Goal: Transaction & Acquisition: Book appointment/travel/reservation

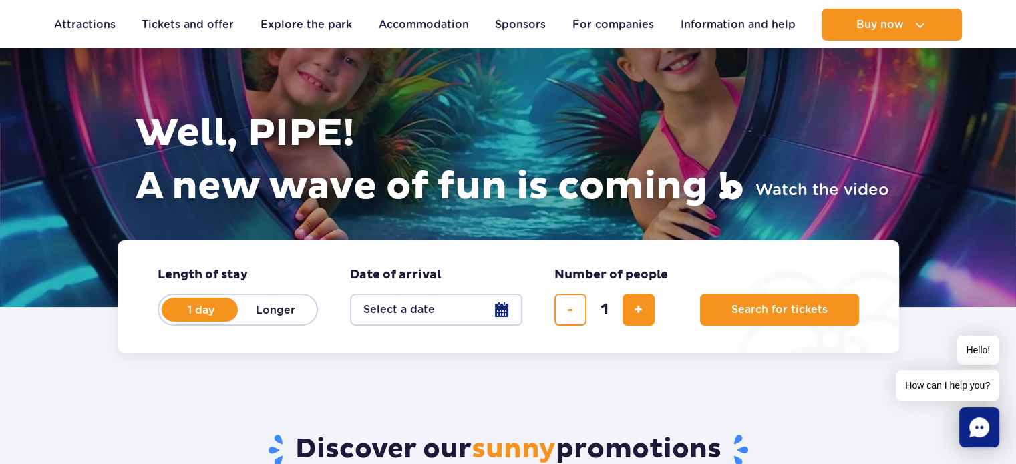
scroll to position [119, 0]
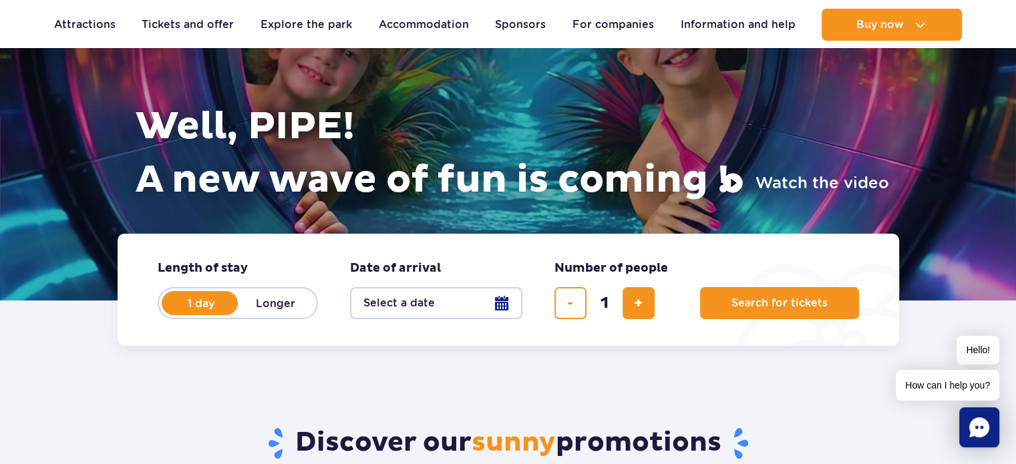
click at [497, 293] on button "Select a date" at bounding box center [436, 303] width 172 height 32
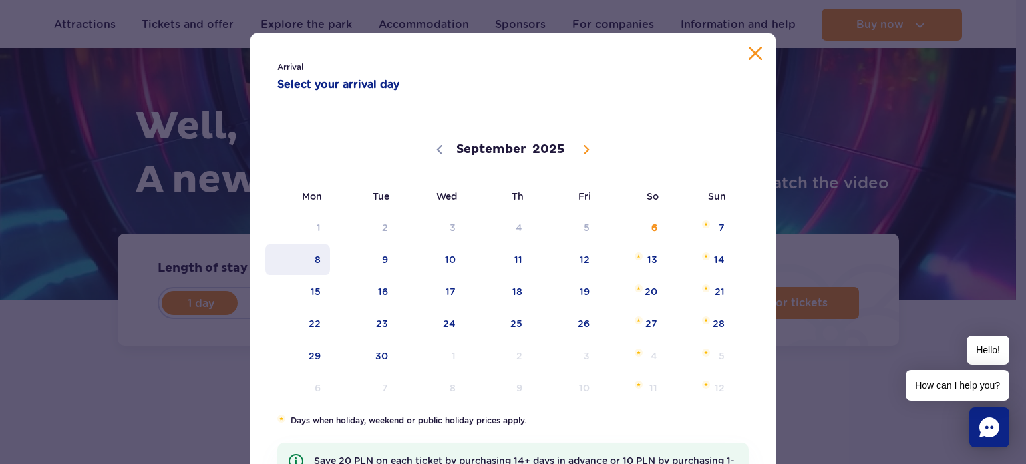
click at [313, 249] on span "8" at bounding box center [297, 260] width 67 height 31
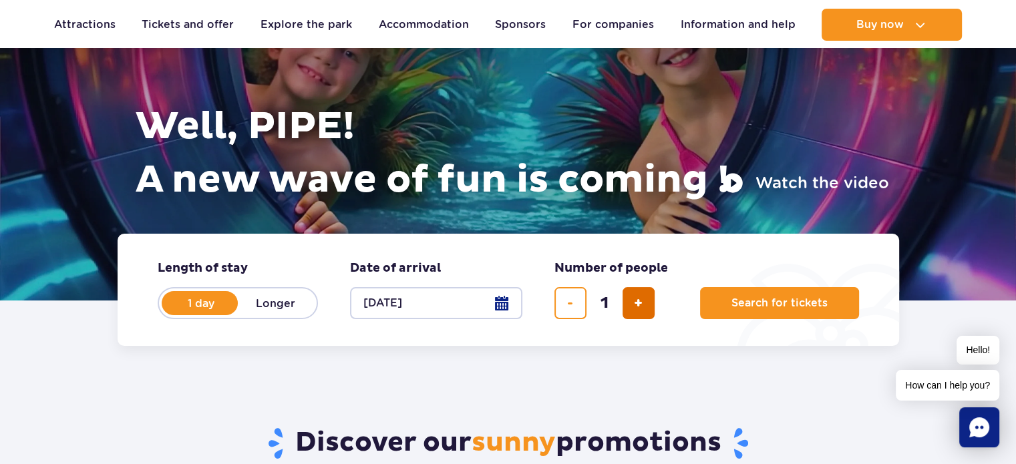
click at [642, 303] on span "add a ticket" at bounding box center [638, 303] width 9 height 0
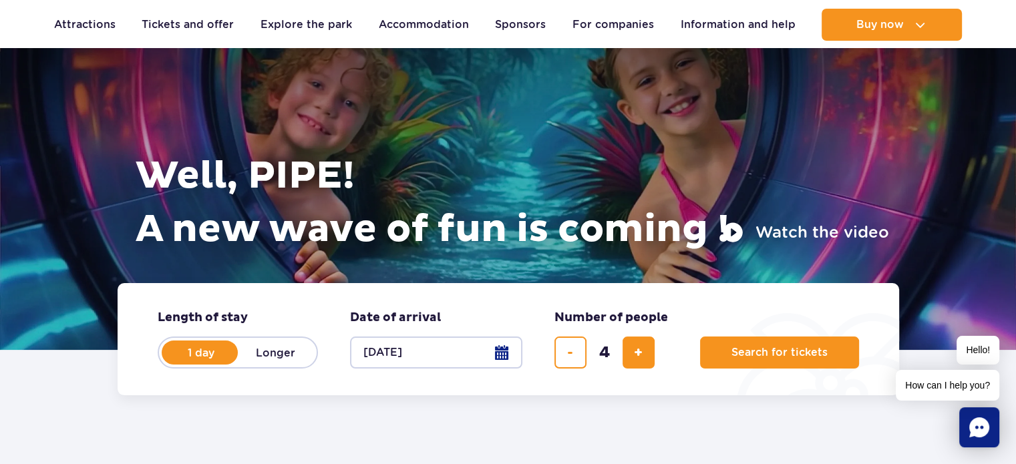
scroll to position [64, 0]
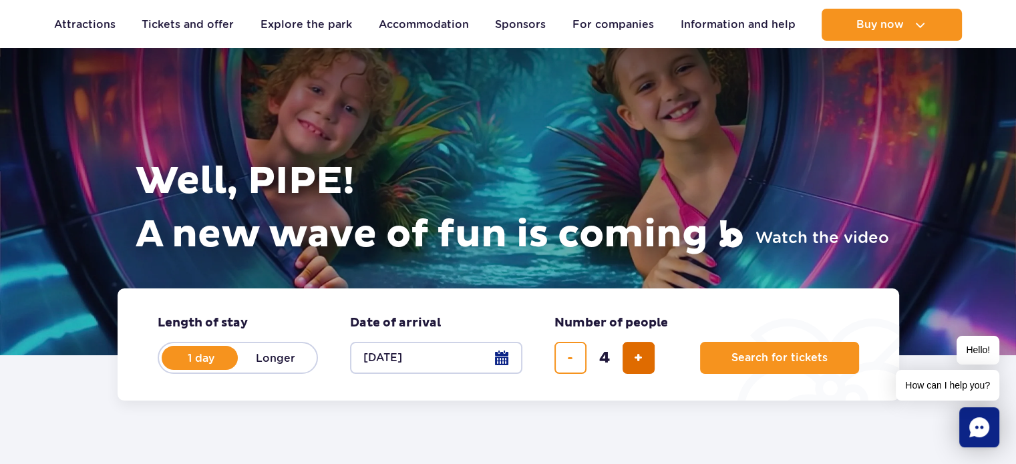
click at [623, 347] on button "add a ticket" at bounding box center [639, 358] width 32 height 32
click at [633, 352] on button "add a ticket" at bounding box center [639, 358] width 32 height 32
type input "6"
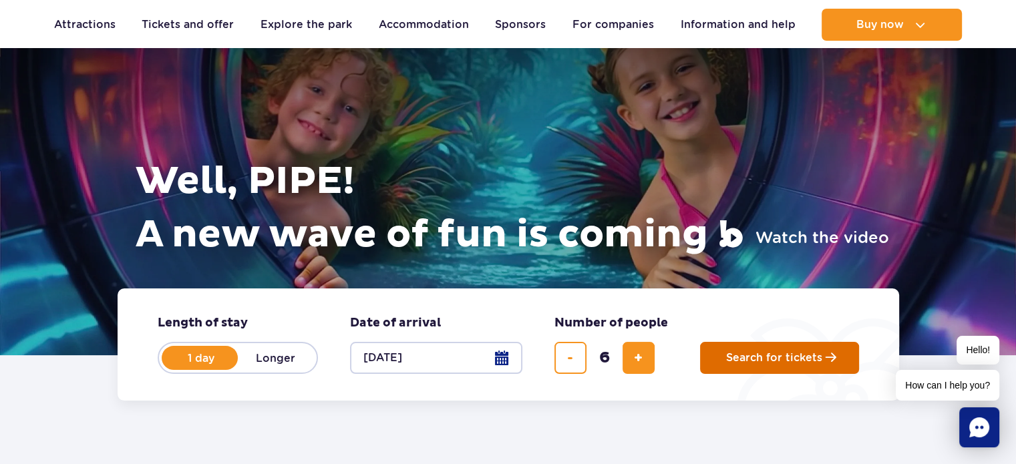
click at [708, 347] on button "Search for tickets" at bounding box center [779, 358] width 159 height 32
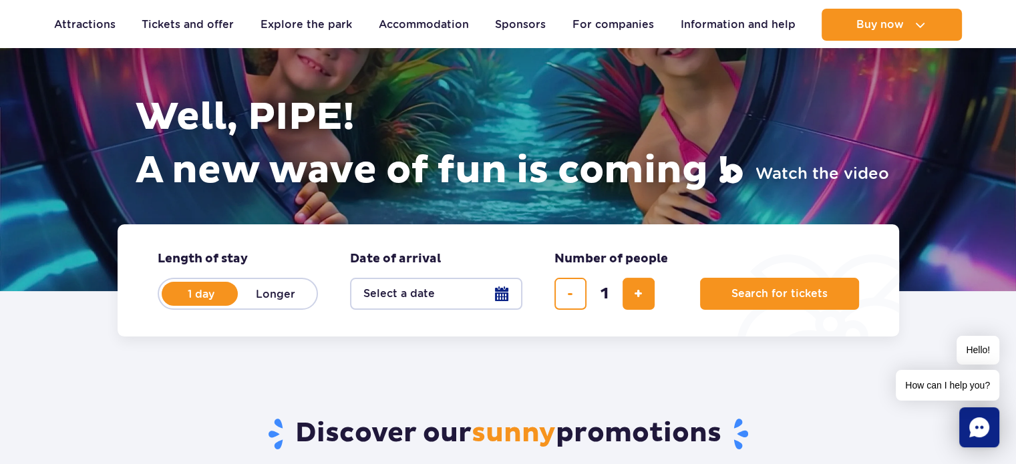
scroll to position [128, 0]
click at [779, 299] on button "Search for tickets" at bounding box center [779, 294] width 159 height 32
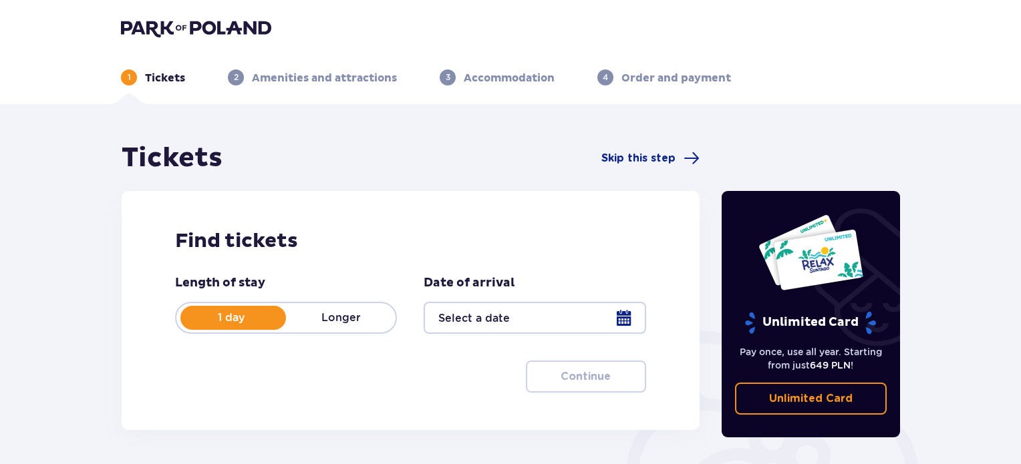
click at [563, 329] on div at bounding box center [535, 318] width 222 height 32
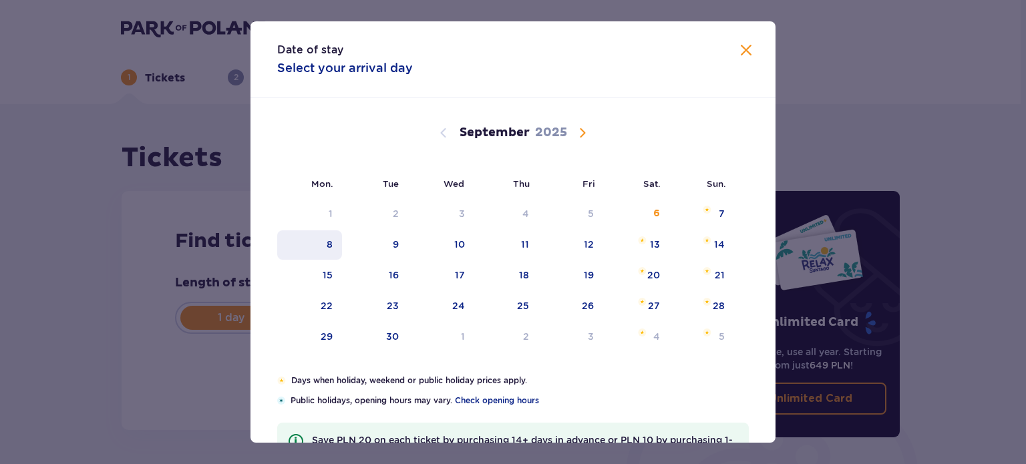
click at [330, 239] on font "8" at bounding box center [330, 244] width 6 height 11
type input "[DATE]"
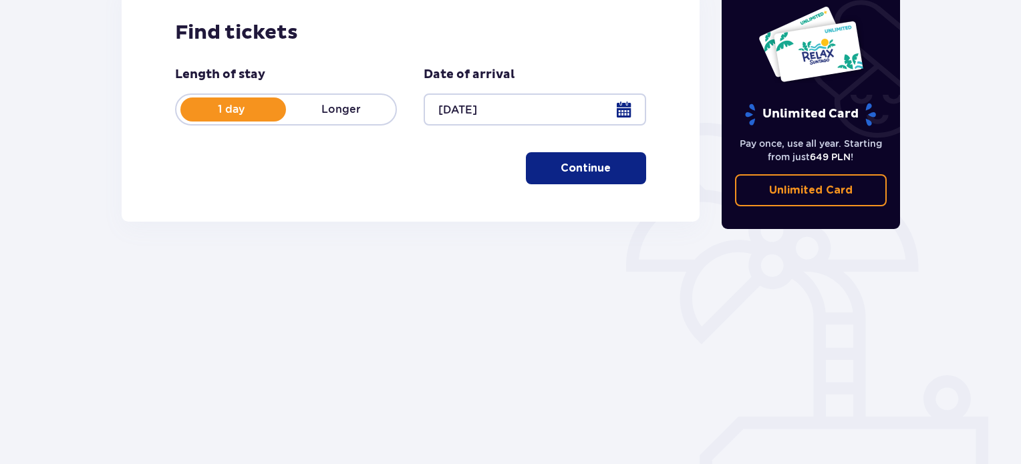
scroll to position [211, 0]
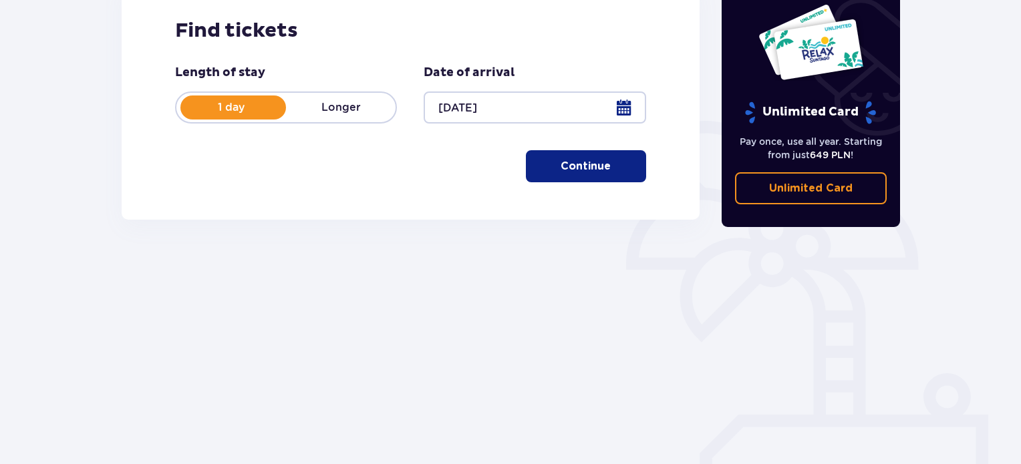
click at [600, 159] on button "Continue" at bounding box center [586, 166] width 120 height 32
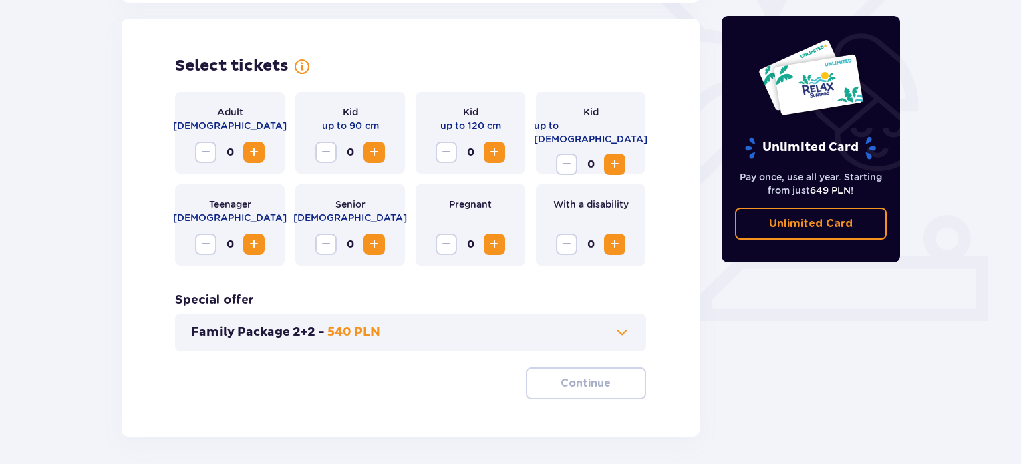
scroll to position [372, 0]
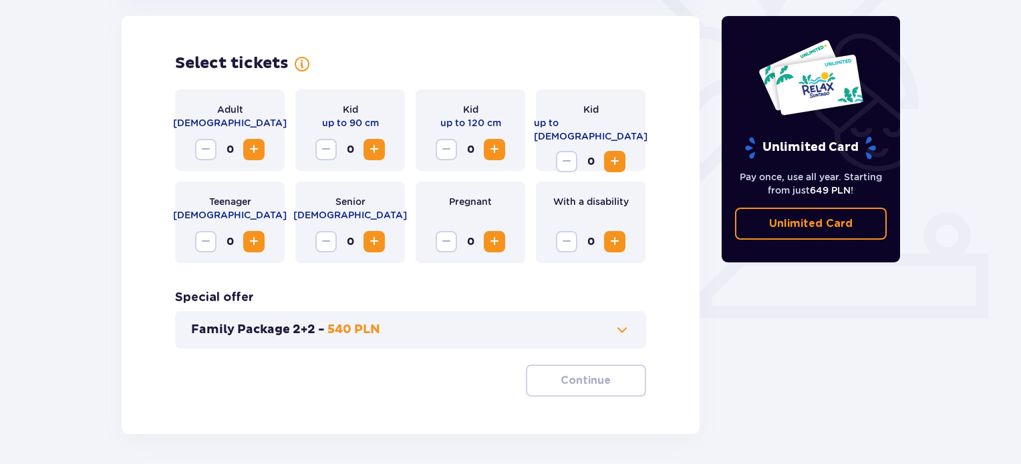
click at [255, 144] on span "Increase" at bounding box center [254, 150] width 16 height 16
click at [569, 376] on font "Continue" at bounding box center [586, 381] width 50 height 11
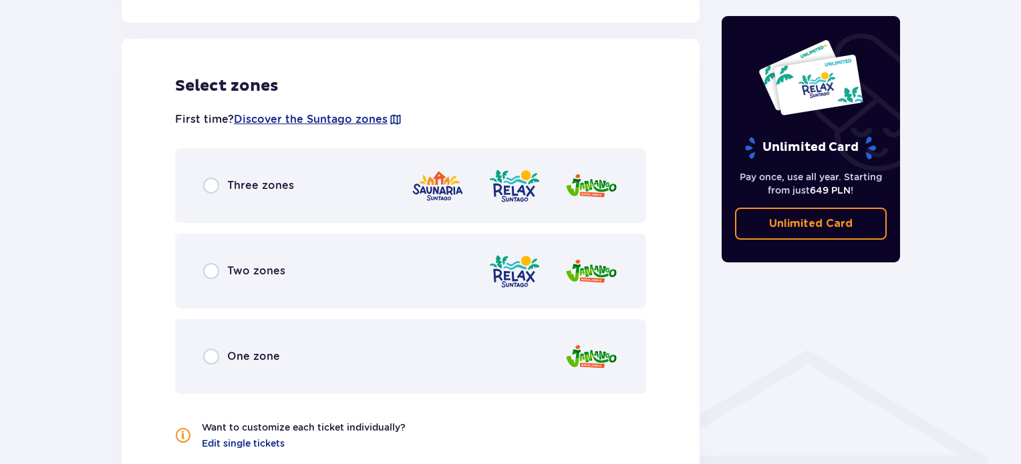
scroll to position [742, 0]
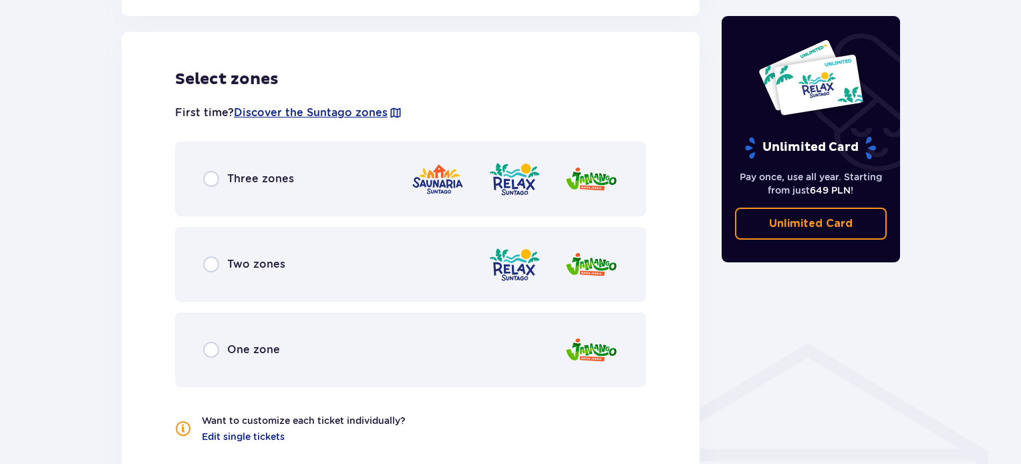
click at [271, 281] on div "Two zones" at bounding box center [410, 264] width 471 height 75
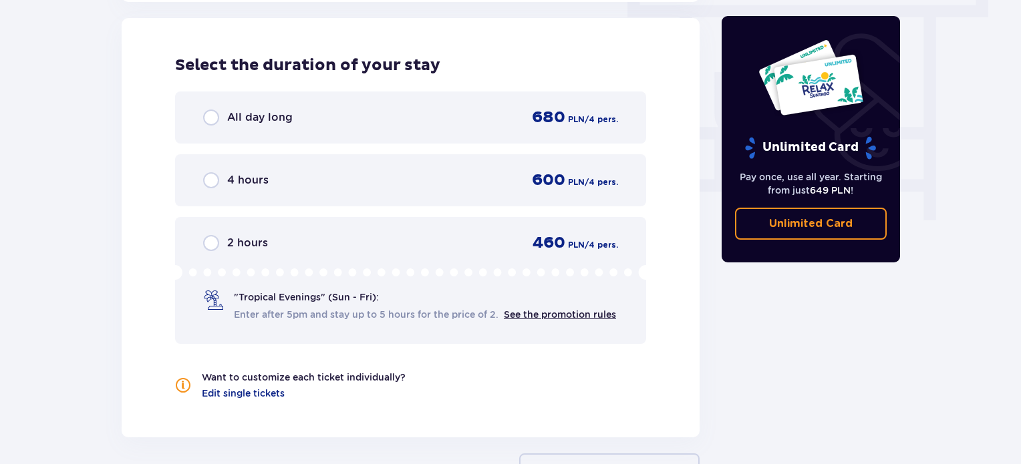
scroll to position [1222, 0]
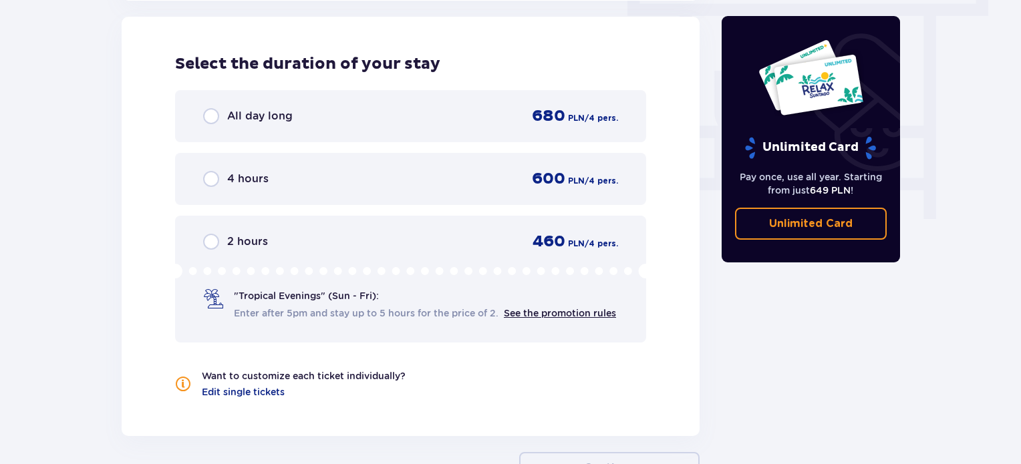
click at [339, 128] on div "All day long 680 PLN / 4 pers." at bounding box center [410, 116] width 471 height 52
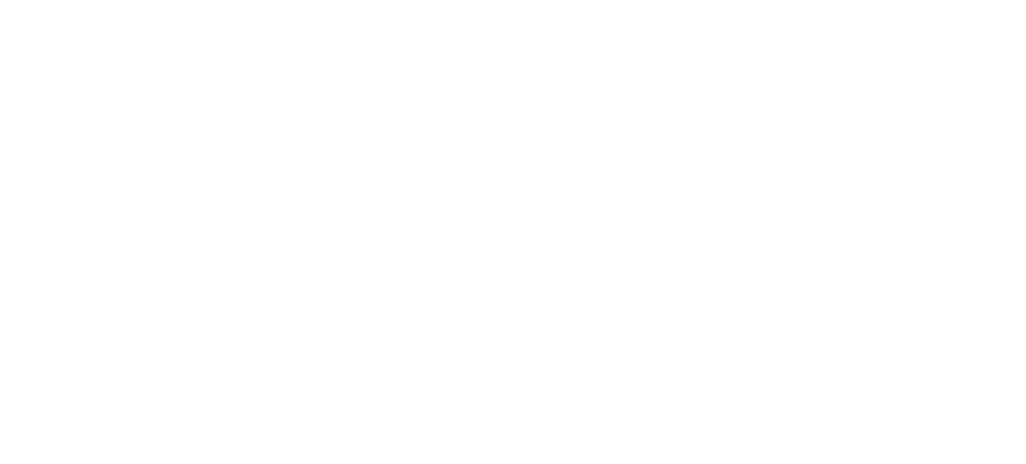
scroll to position [0, 0]
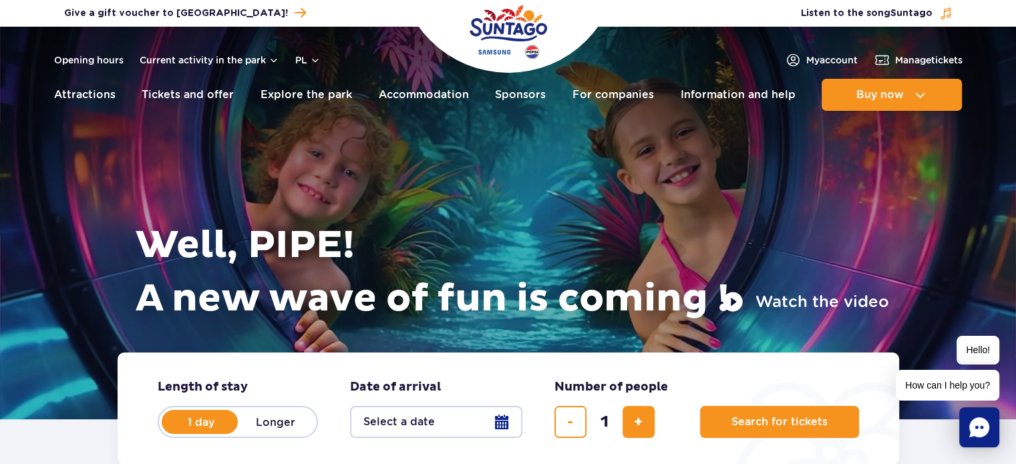
click at [502, 429] on button "Select a date" at bounding box center [436, 422] width 172 height 32
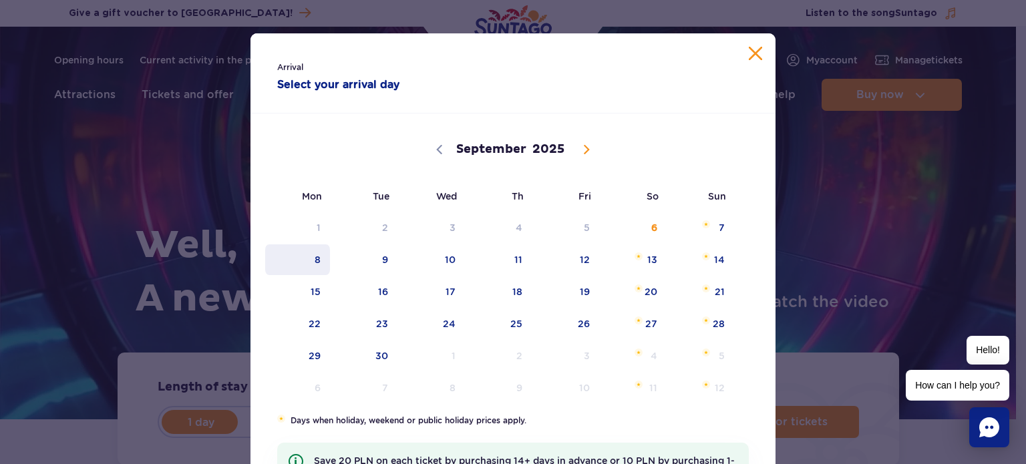
click at [308, 267] on span "8" at bounding box center [297, 260] width 67 height 31
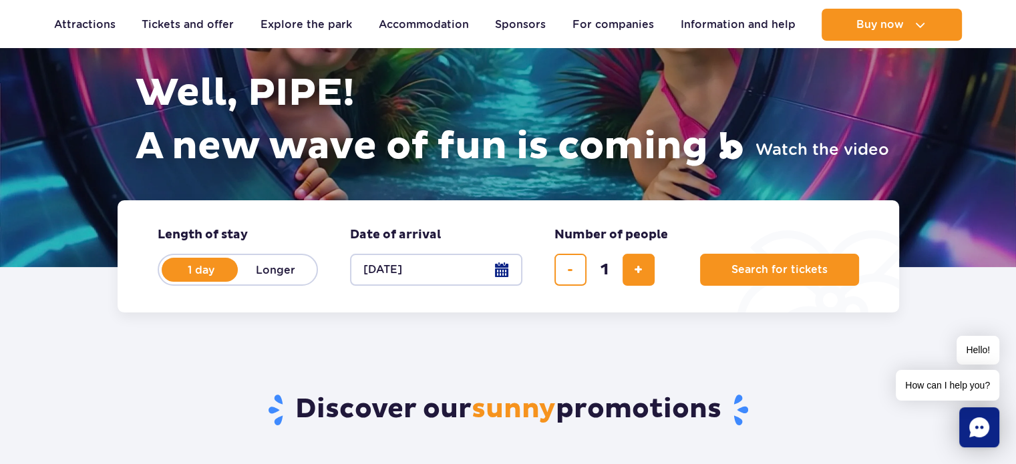
scroll to position [154, 0]
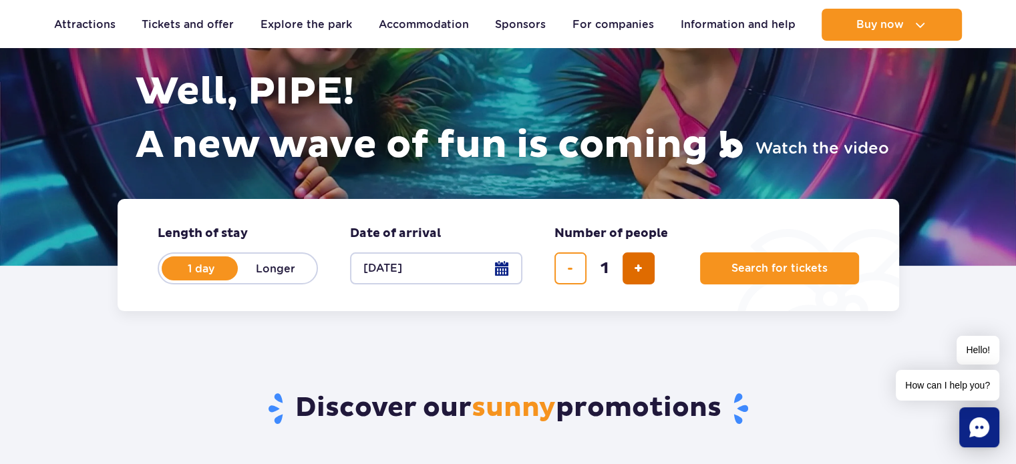
click at [639, 269] on span "add a ticket" at bounding box center [638, 269] width 9 height 0
type input "4"
click at [781, 253] on button "Search for tickets" at bounding box center [779, 269] width 159 height 32
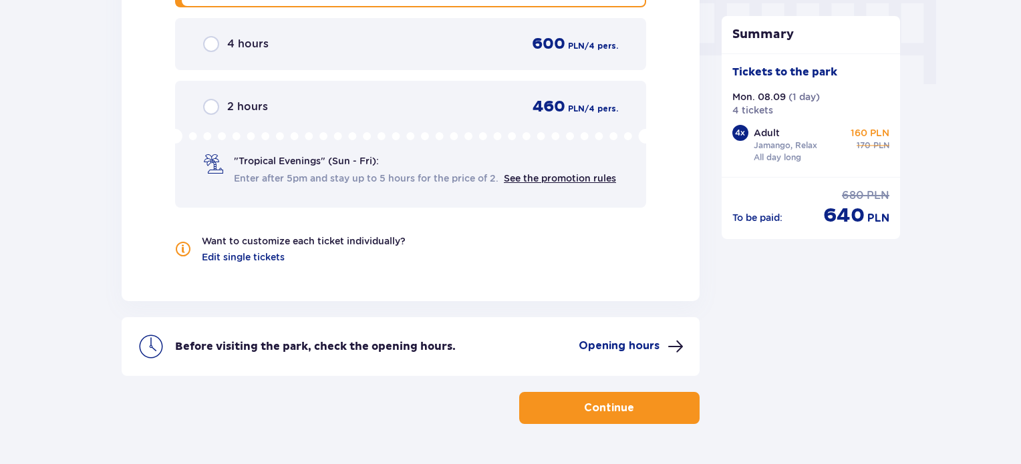
scroll to position [1409, 0]
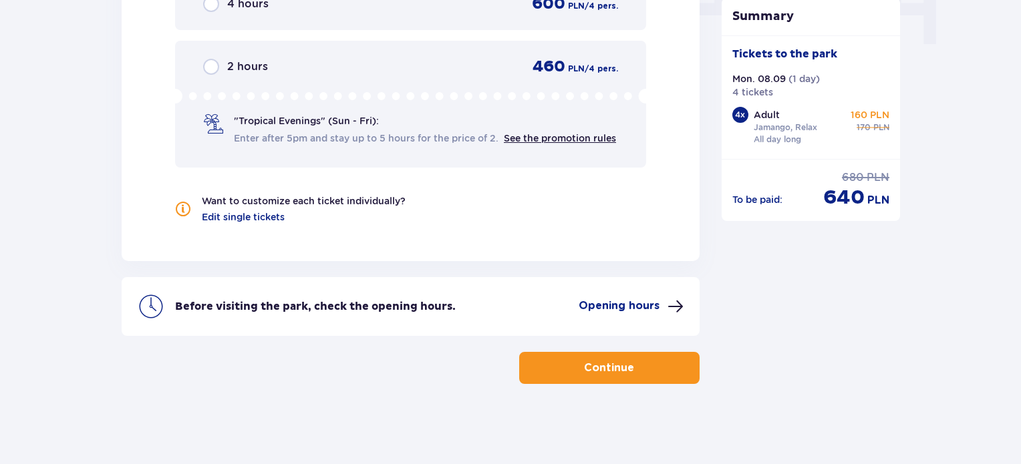
click at [587, 364] on font "Continue" at bounding box center [609, 368] width 50 height 11
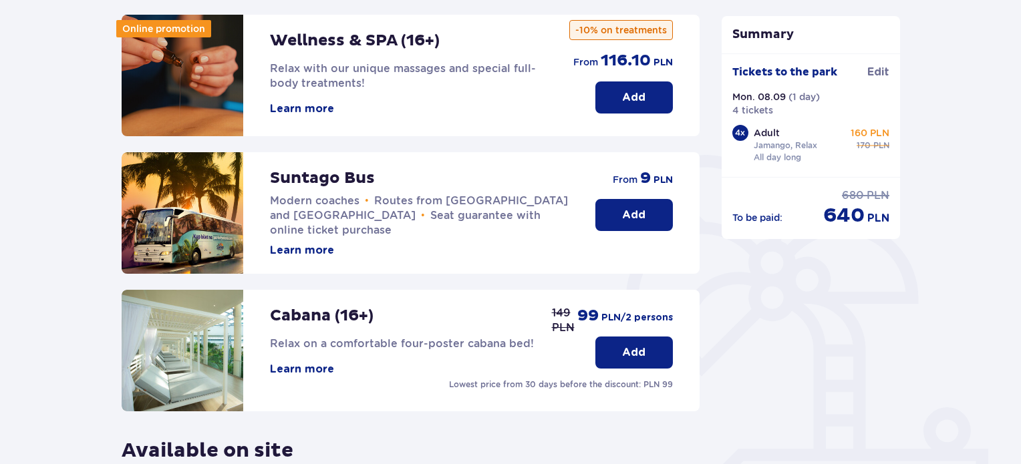
scroll to position [176, 0]
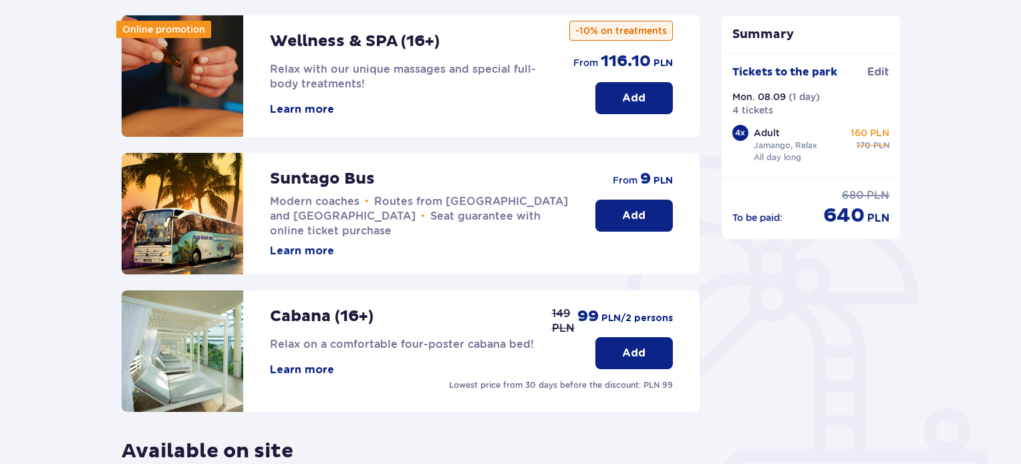
click at [627, 223] on font "Add" at bounding box center [633, 215] width 23 height 15
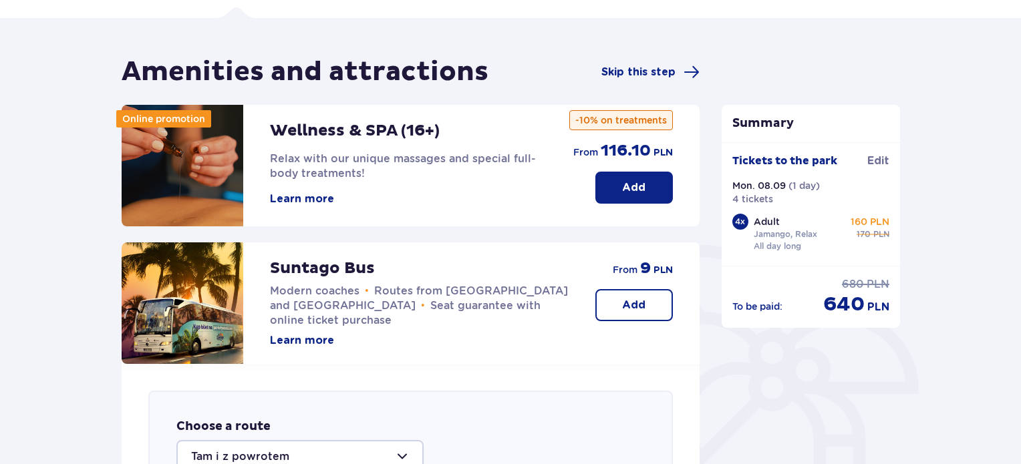
scroll to position [0, 0]
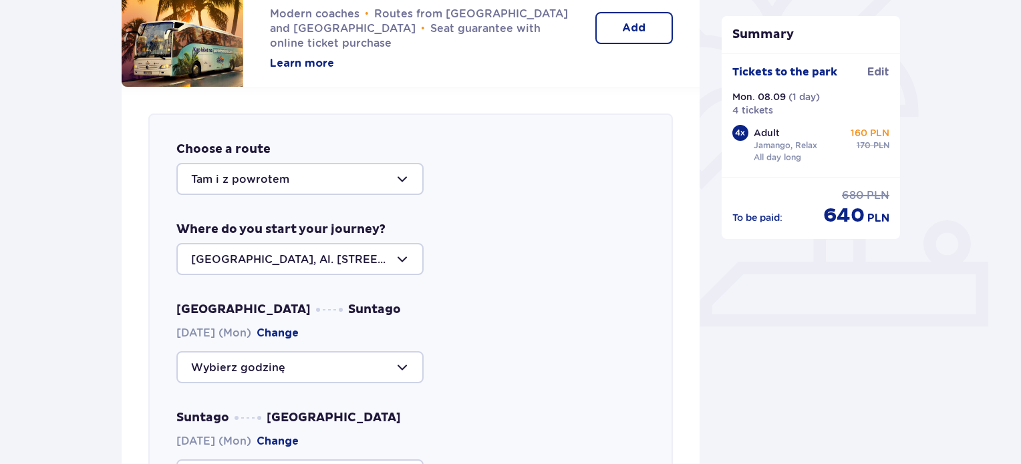
scroll to position [425, 0]
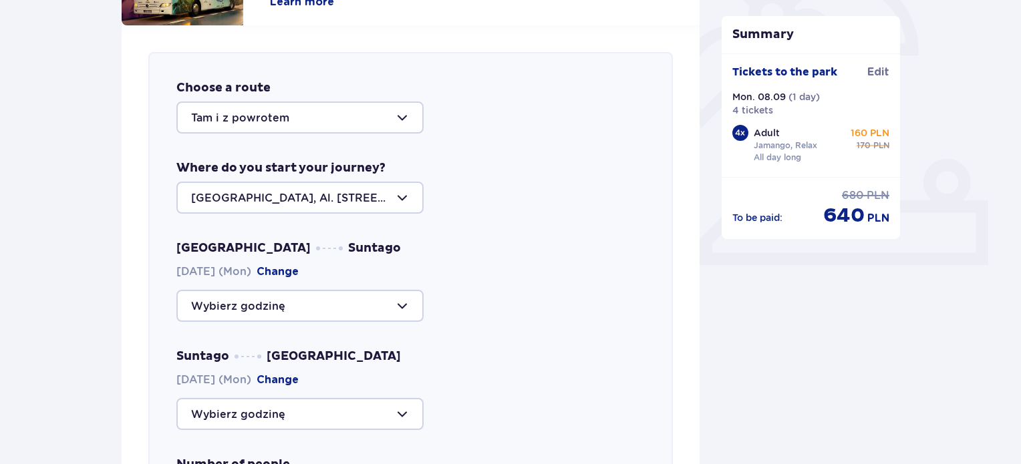
click at [327, 116] on div at bounding box center [299, 118] width 247 height 32
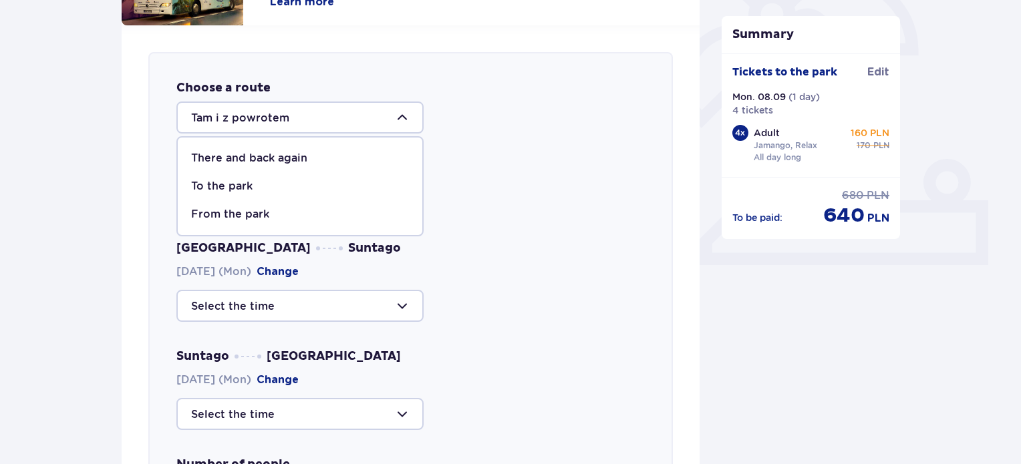
click at [328, 161] on div "There and back again" at bounding box center [300, 158] width 218 height 15
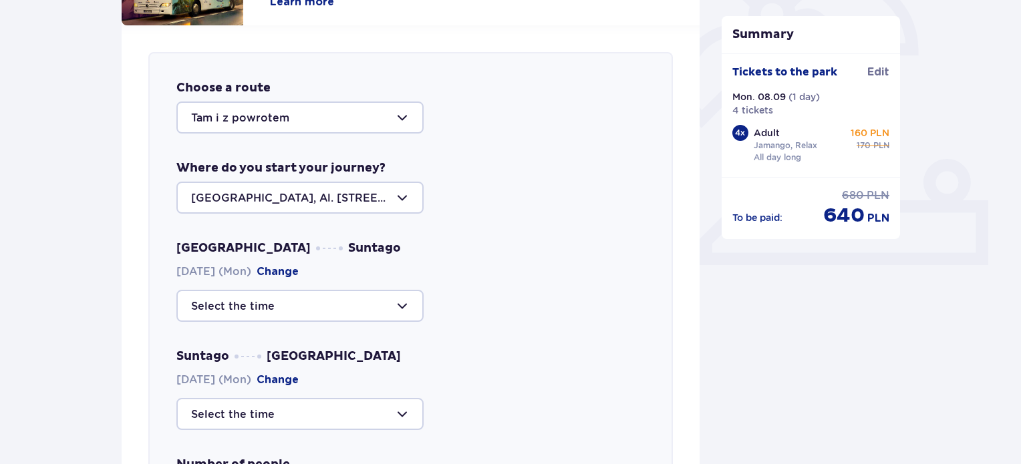
click at [327, 120] on div at bounding box center [299, 118] width 247 height 32
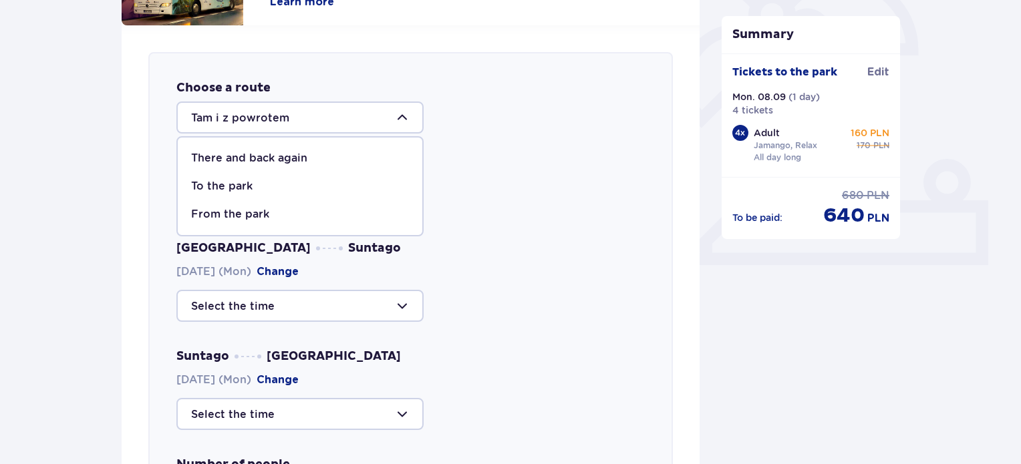
click at [288, 153] on font "There and back again" at bounding box center [249, 158] width 116 height 13
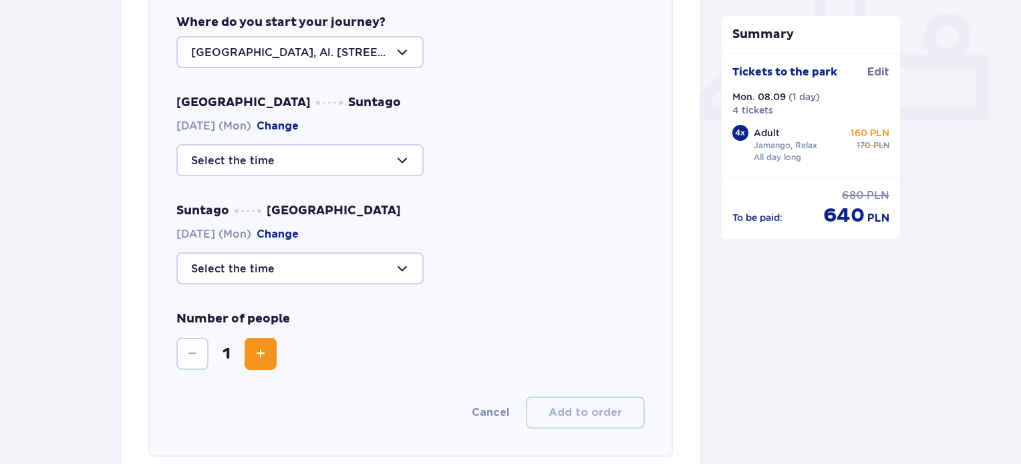
scroll to position [593, 0]
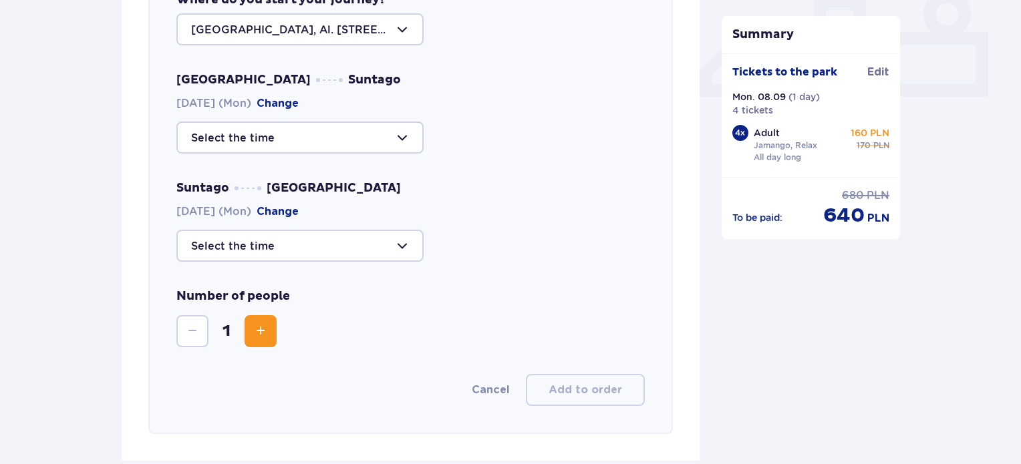
click at [322, 138] on div at bounding box center [299, 138] width 247 height 32
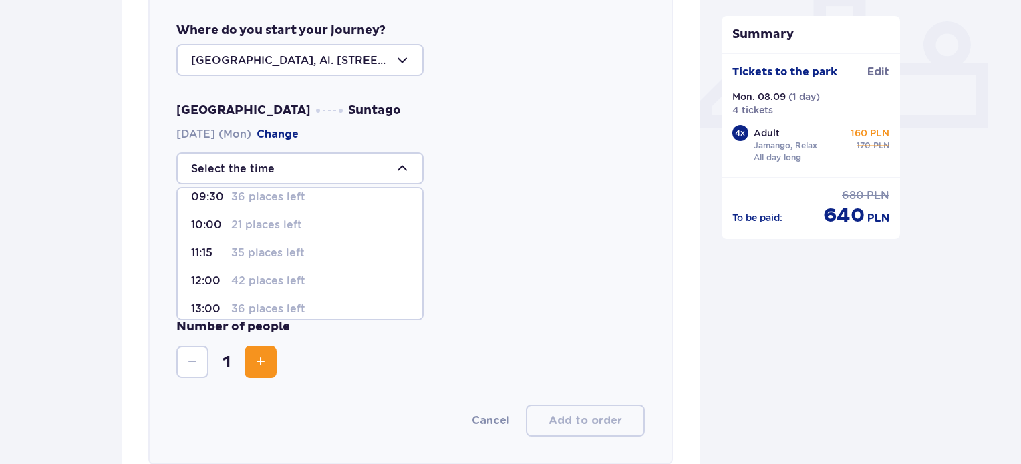
scroll to position [40, 0]
click at [246, 279] on font "42 places left" at bounding box center [268, 281] width 74 height 13
type input "12:00"
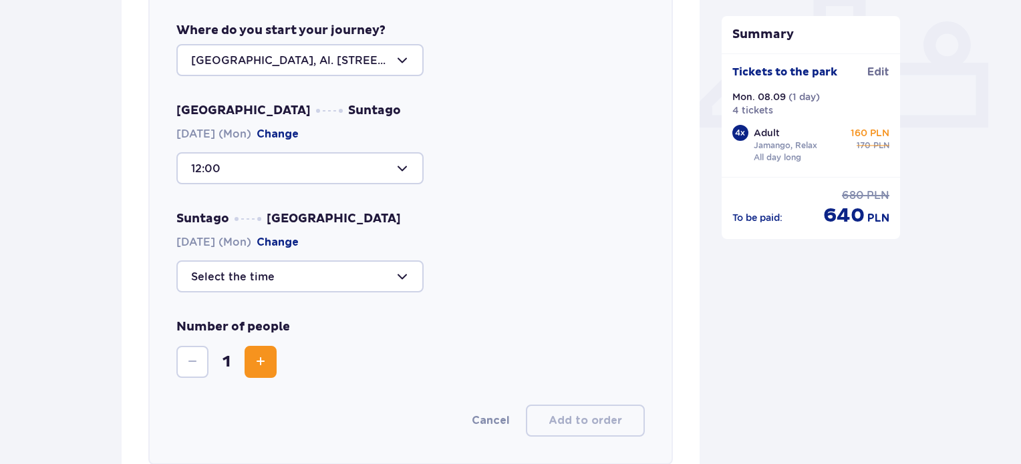
click at [356, 269] on div at bounding box center [299, 277] width 247 height 32
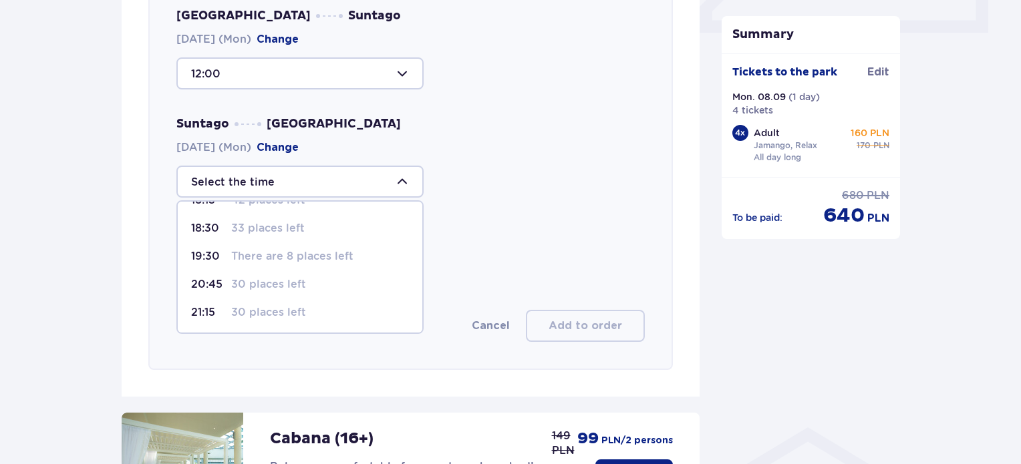
scroll to position [659, 0]
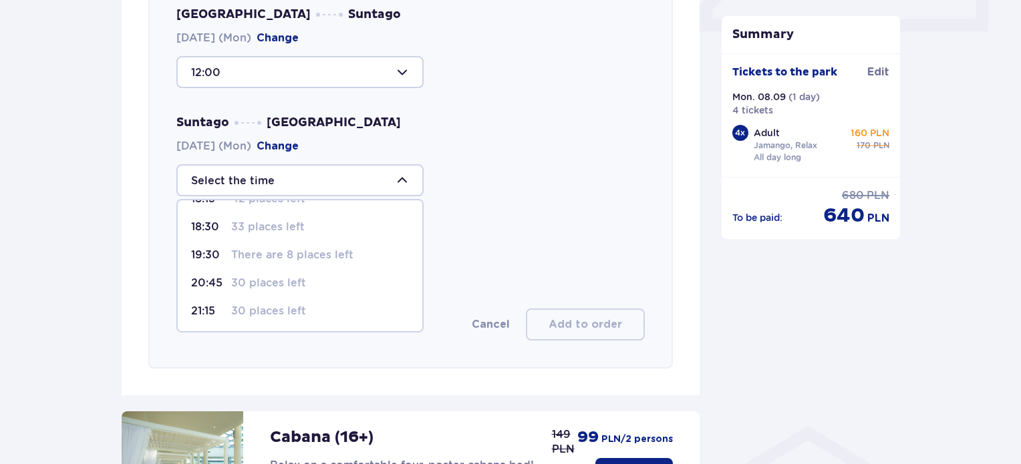
click at [259, 309] on font "30 places left" at bounding box center [268, 311] width 75 height 13
type input "21:15"
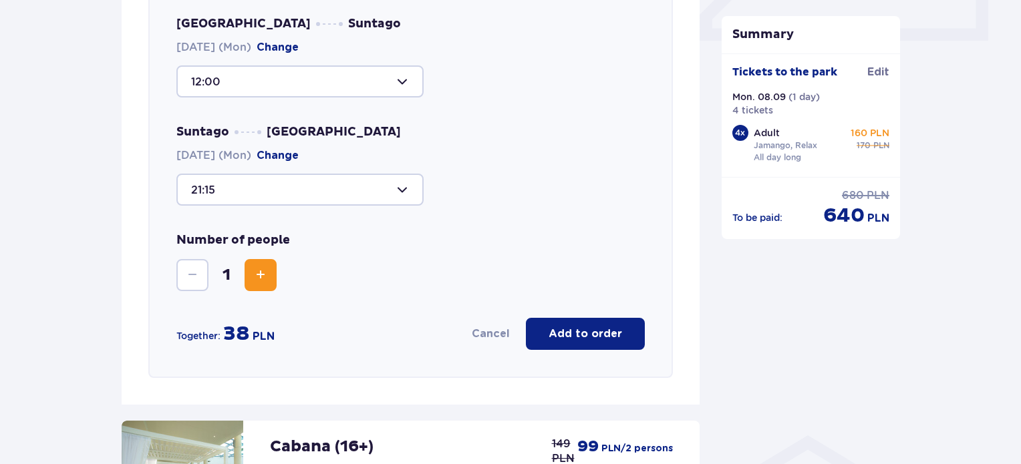
scroll to position [652, 0]
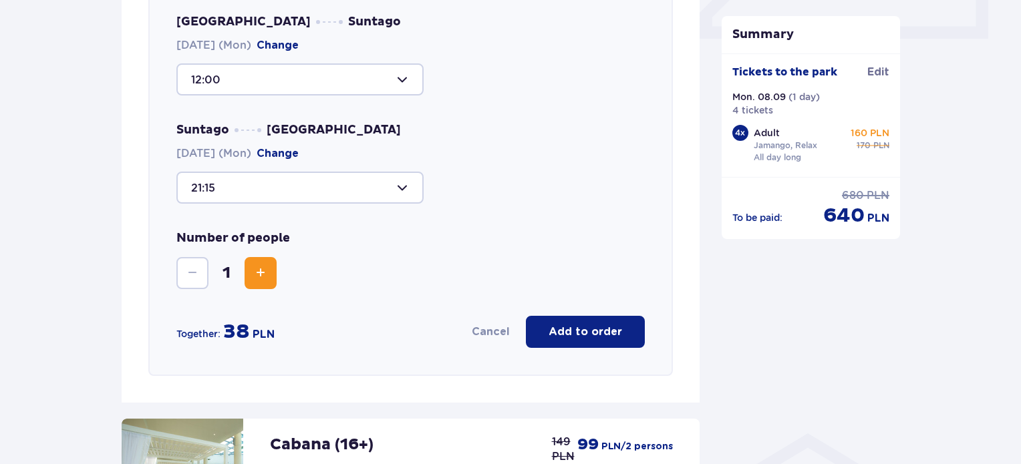
click at [248, 271] on button "Increase" at bounding box center [261, 273] width 32 height 32
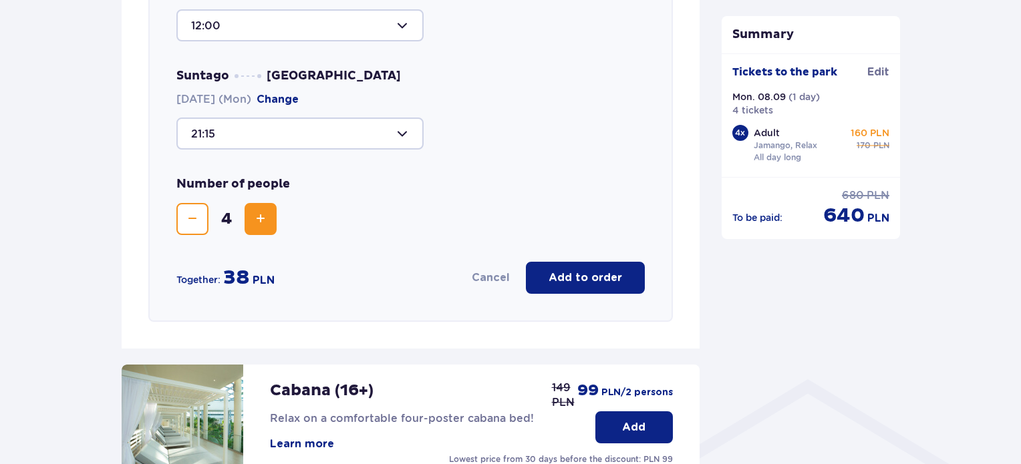
click at [586, 229] on div "Number of people 4" at bounding box center [410, 205] width 468 height 59
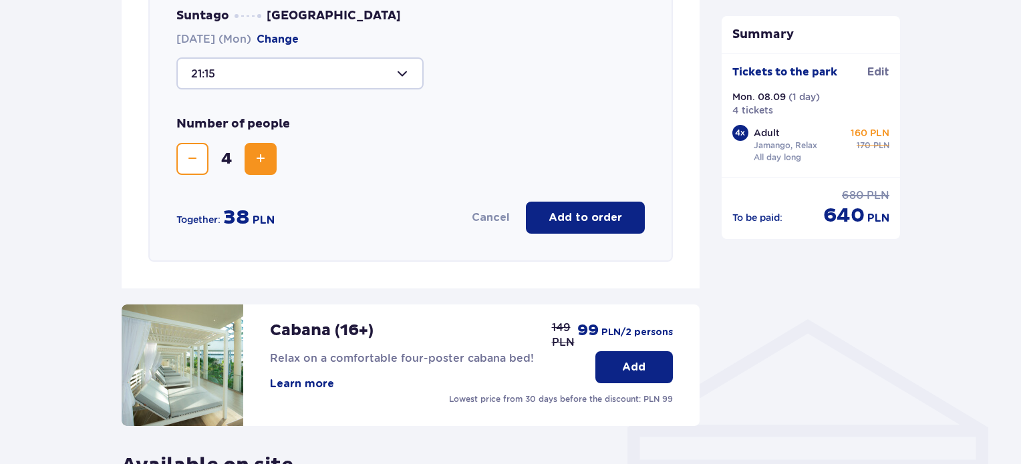
click at [593, 216] on font "Add to order" at bounding box center [586, 218] width 74 height 11
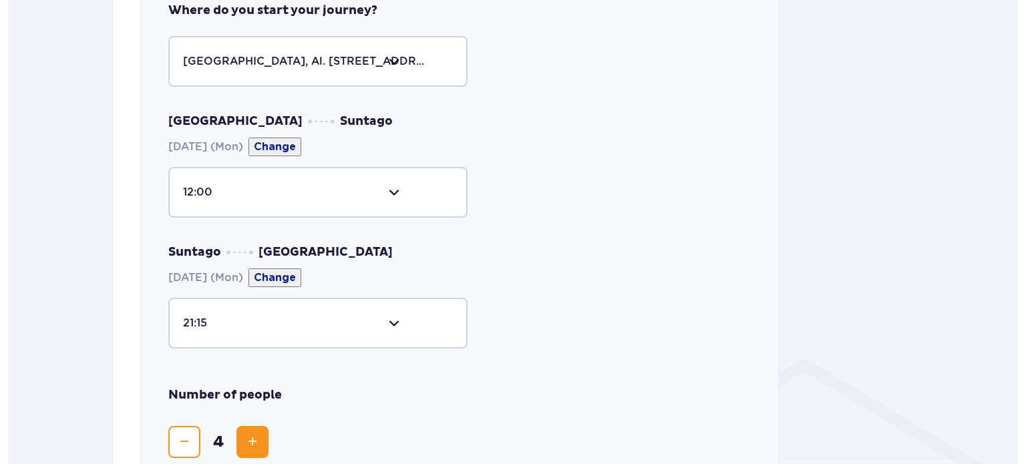
scroll to position [0, 0]
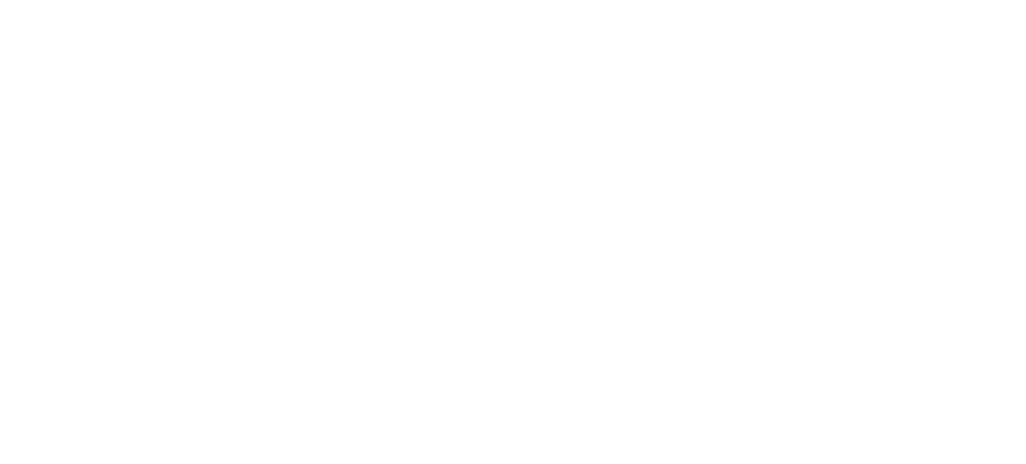
click at [270, 5] on html "Original text Rate this translation Your feedback will be used to help improve …" at bounding box center [513, 2] width 1026 height 5
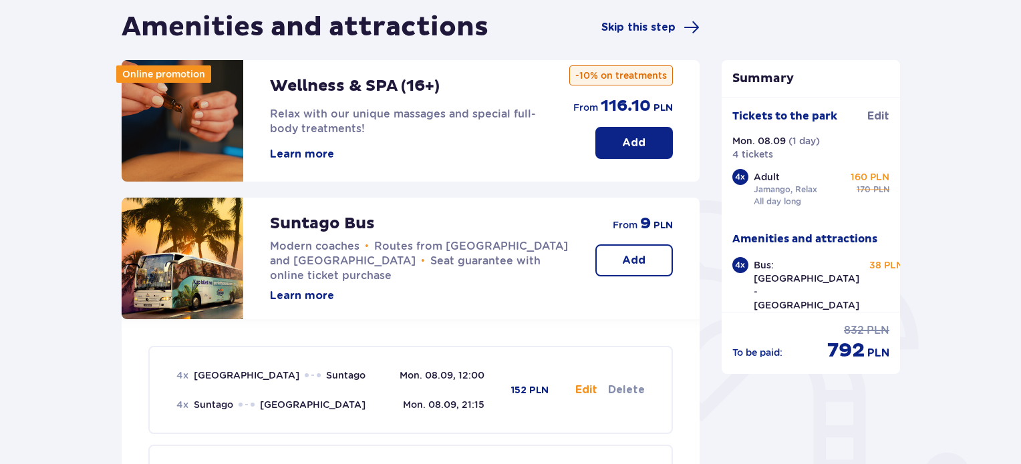
scroll to position [132, 0]
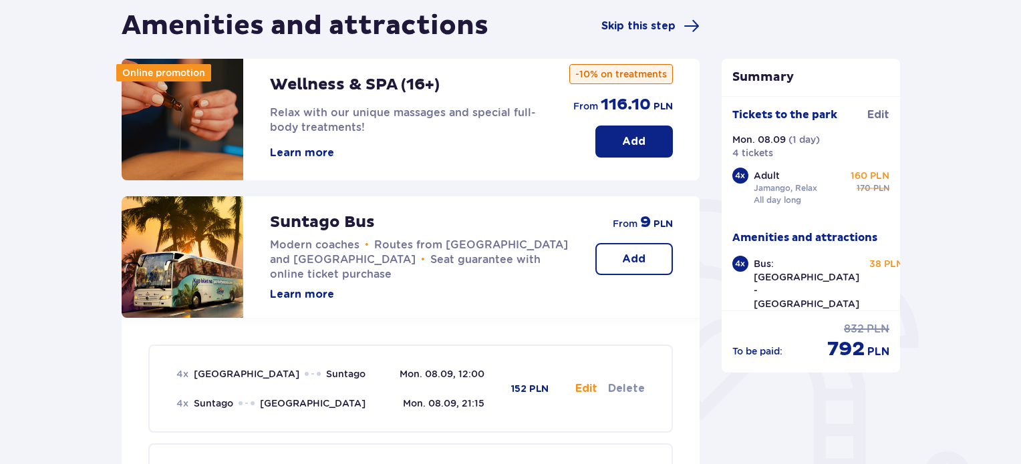
click at [577, 72] on font "-10% on treatments" at bounding box center [621, 74] width 92 height 11
click at [211, 80] on div "Online promotion" at bounding box center [163, 72] width 95 height 17
click at [292, 152] on font "Learn more" at bounding box center [302, 153] width 64 height 11
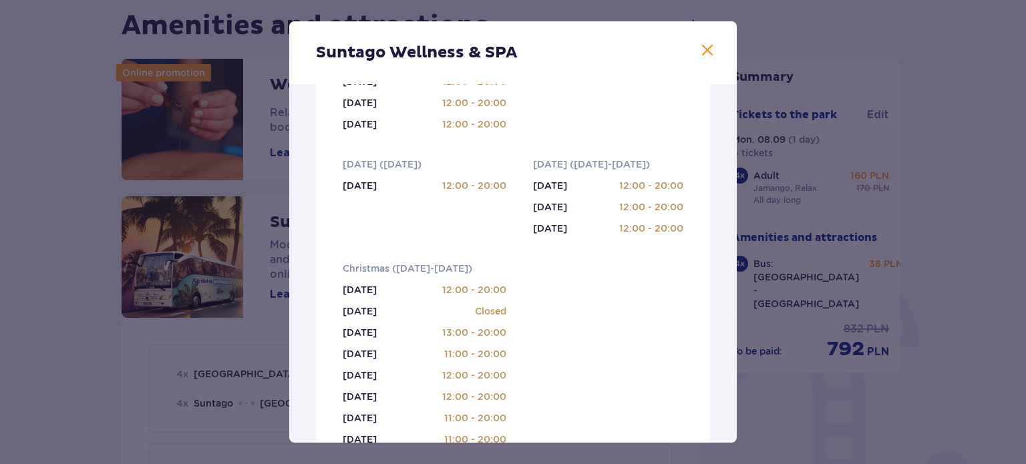
scroll to position [430, 0]
click at [422, 131] on ul "[DATE] 12:00 - 20:00 [DATE] 12:00 - 20:00 [DATE] 12:00 - 20:00 [DATE] 12:00 - 2…" at bounding box center [425, 60] width 164 height 142
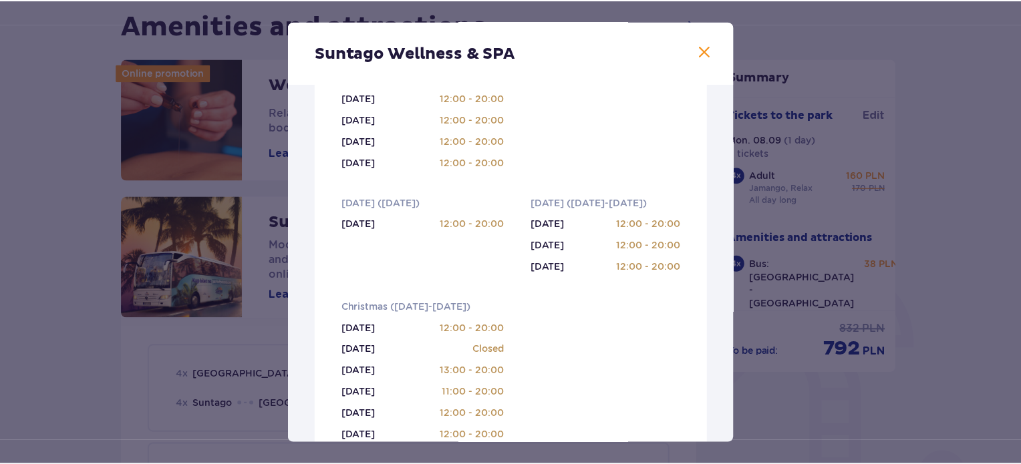
scroll to position [0, 0]
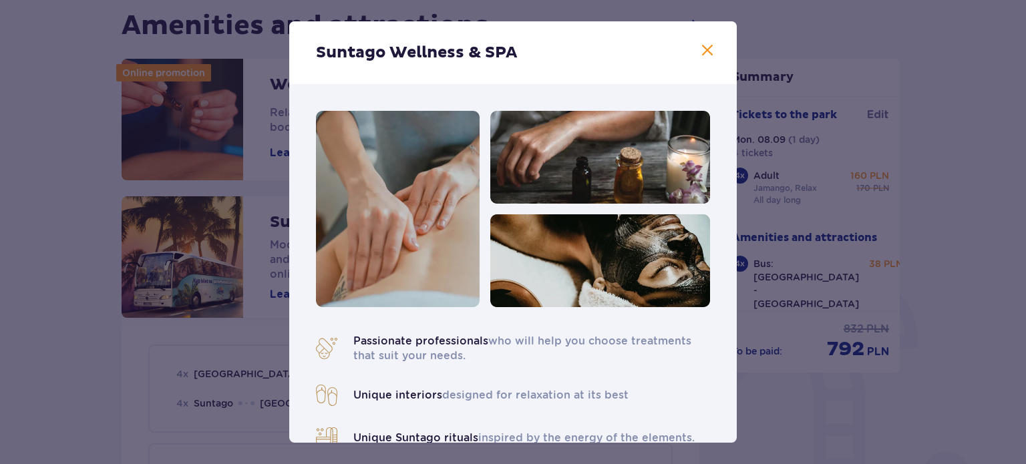
click at [594, 227] on img at bounding box center [601, 261] width 220 height 93
click at [702, 52] on span at bounding box center [708, 51] width 16 height 16
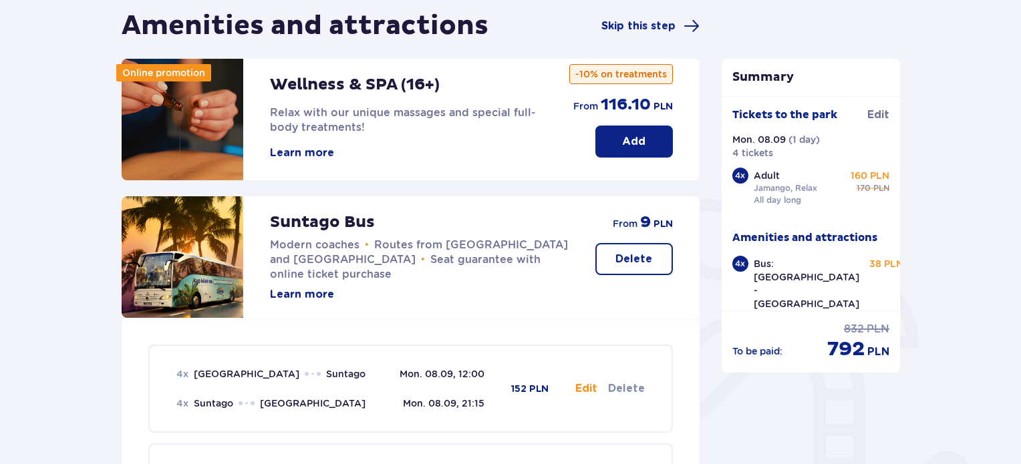
click at [615, 91] on div "From 116.10 PLN -10% on treatments" at bounding box center [621, 95] width 104 height 40
click at [374, 133] on p "Relax with our unique massages and special full-body treatments!" at bounding box center [406, 120] width 273 height 29
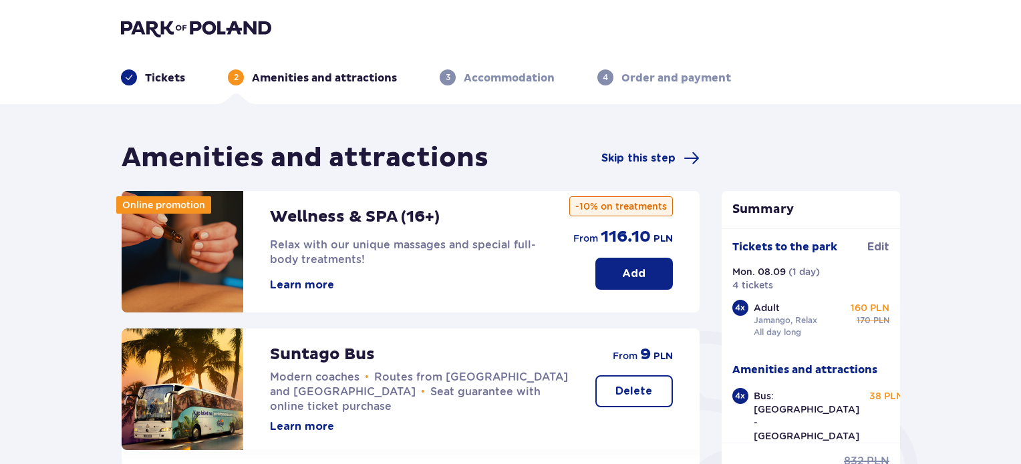
click at [222, 26] on img at bounding box center [196, 28] width 150 height 19
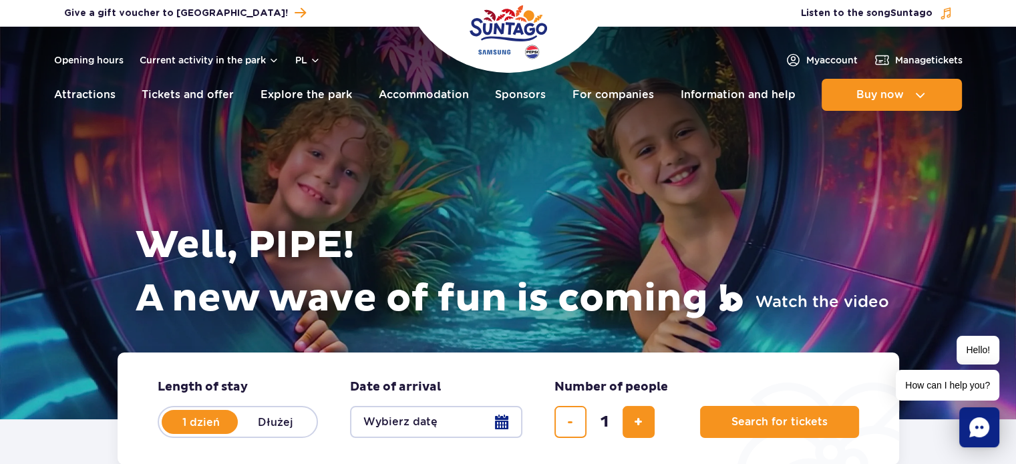
click at [301, 67] on div "Opening hours Current activity in the park pl PL EN UA" at bounding box center [187, 60] width 267 height 16
click at [301, 57] on font "pl" at bounding box center [301, 60] width 12 height 11
click at [312, 61] on button "pl" at bounding box center [307, 59] width 25 height 13
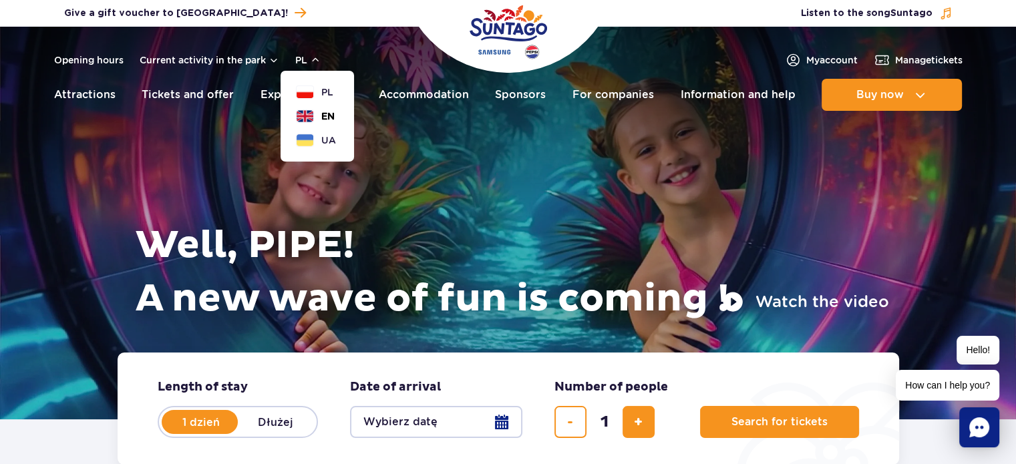
click at [311, 111] on button "EN" at bounding box center [316, 116] width 38 height 13
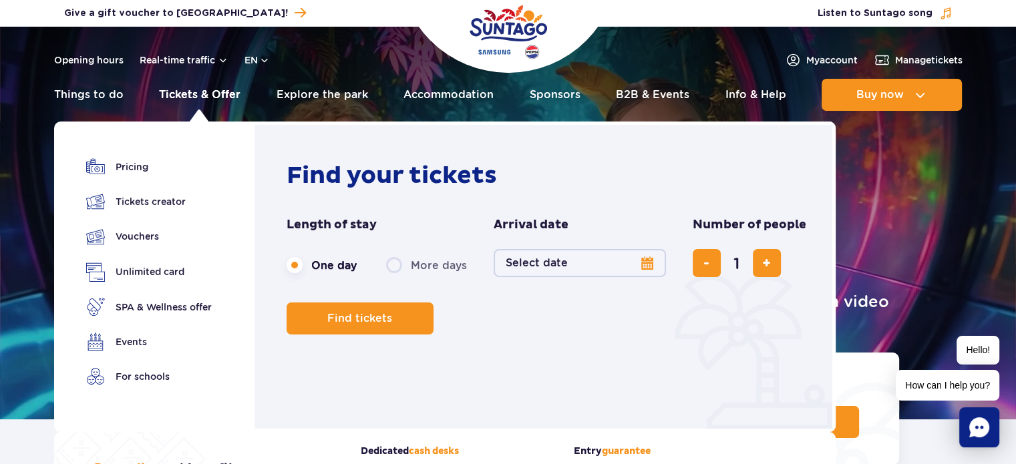
click at [211, 88] on link "Tickets & Offer" at bounding box center [200, 95] width 82 height 32
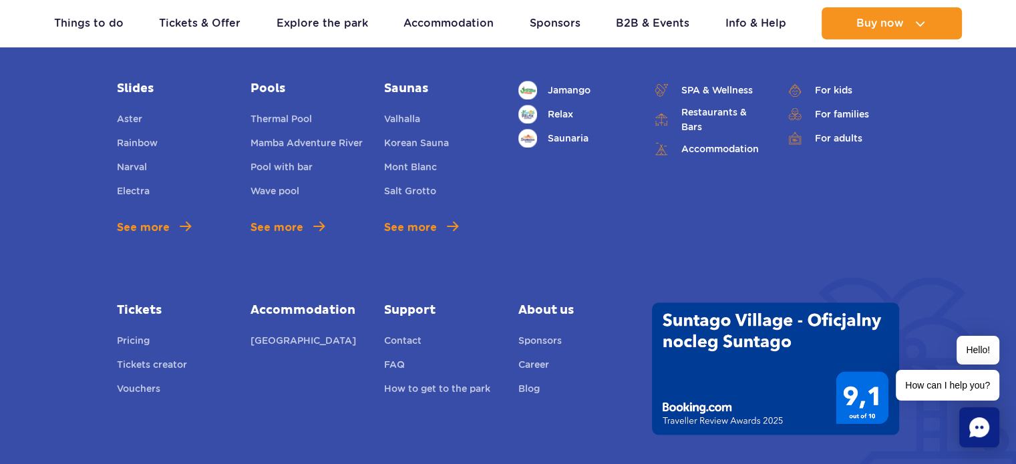
scroll to position [1729, 0]
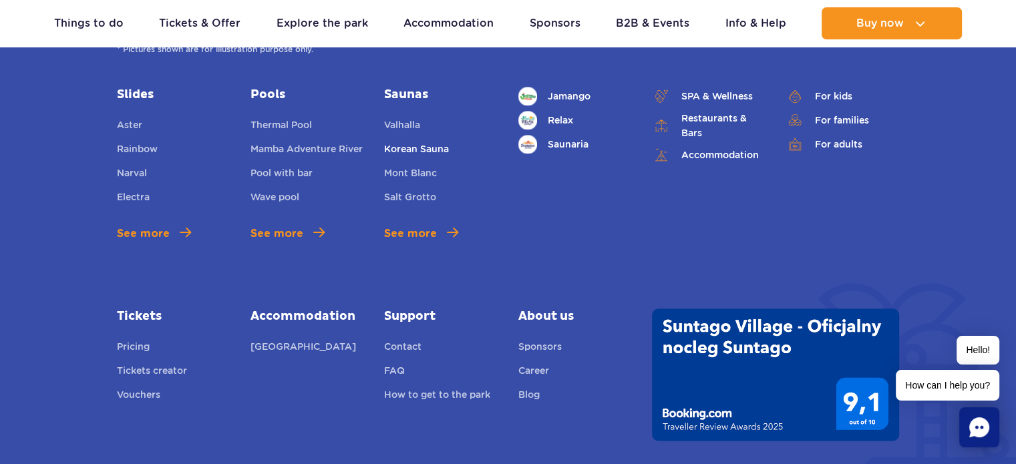
click at [435, 149] on link "Korean Sauna" at bounding box center [416, 151] width 65 height 19
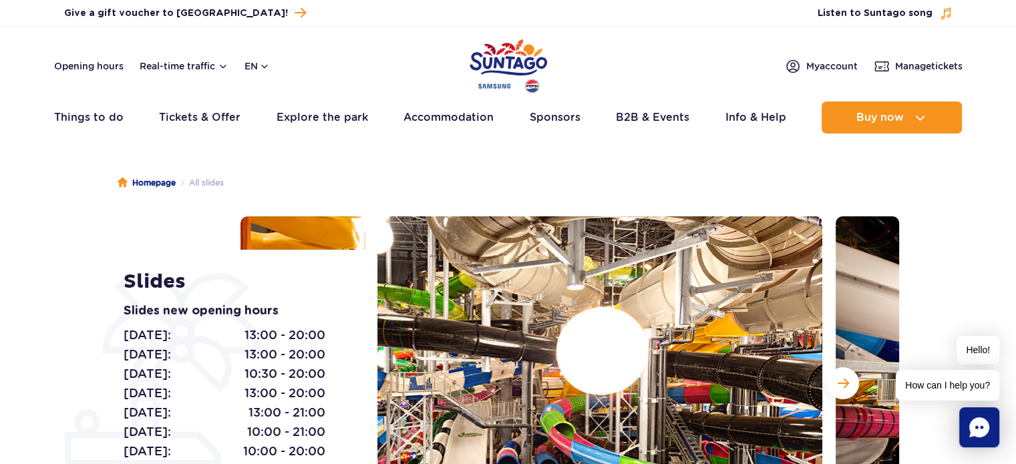
click at [508, 60] on img "Park of Poland" at bounding box center [509, 65] width 78 height 61
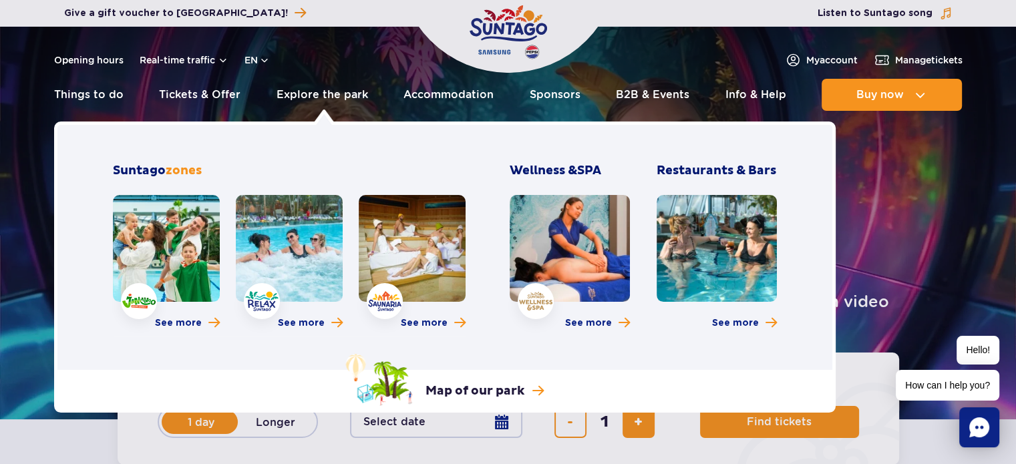
click at [537, 253] on link at bounding box center [570, 248] width 120 height 107
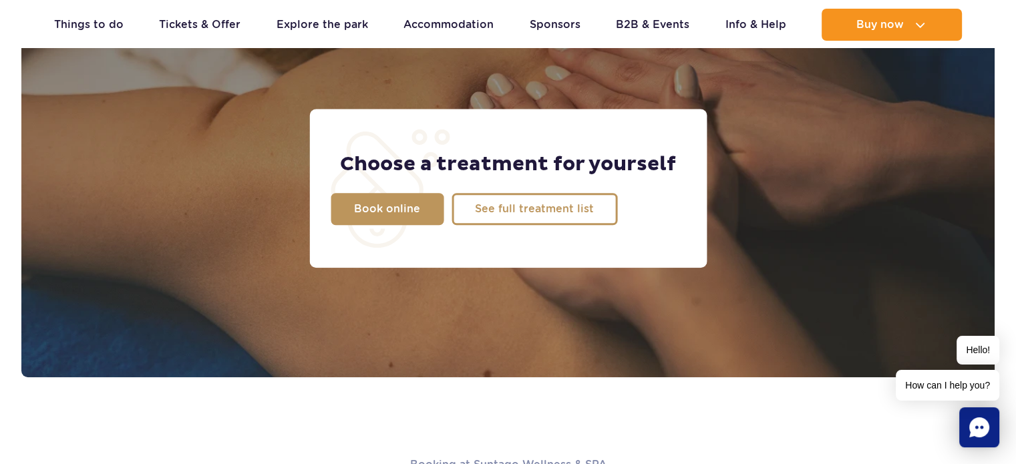
scroll to position [1109, 0]
click at [397, 213] on span "Book online" at bounding box center [377, 209] width 66 height 11
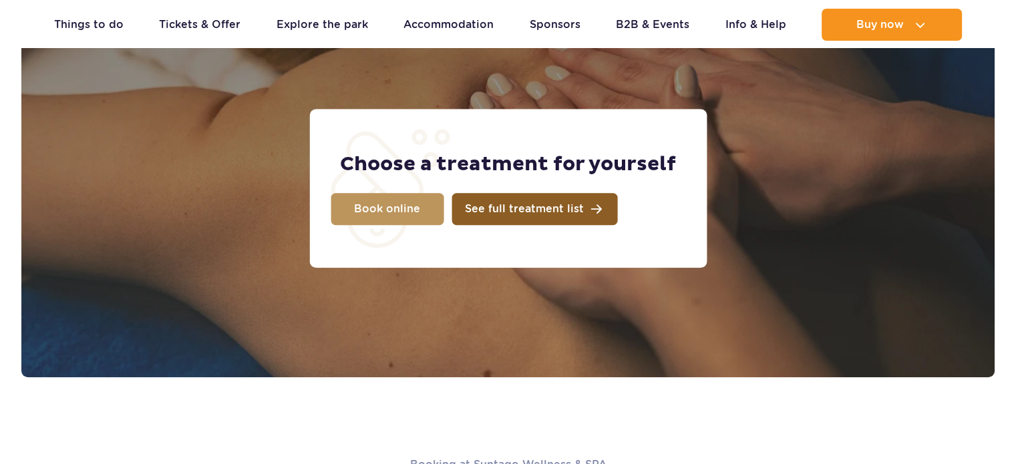
click at [495, 213] on span "See full treatment list" at bounding box center [524, 209] width 119 height 11
